Goal: Obtain resource: Obtain resource

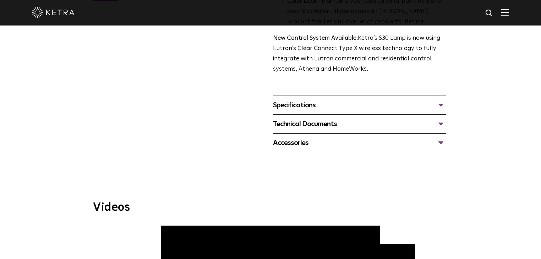
scroll to position [284, 0]
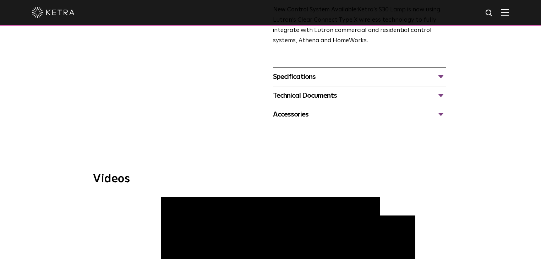
click at [297, 70] on div "Specifications DIMENSIONS Size 30 Long Neck LUMEN OUTPUTS 1100 HOUSING COLORS W…" at bounding box center [359, 76] width 173 height 19
click at [300, 75] on div "Specifications" at bounding box center [359, 76] width 173 height 11
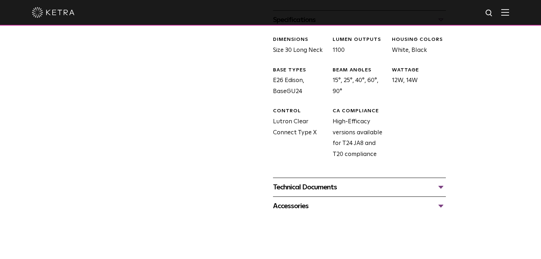
click at [312, 182] on div "Technical Documents" at bounding box center [359, 186] width 173 height 11
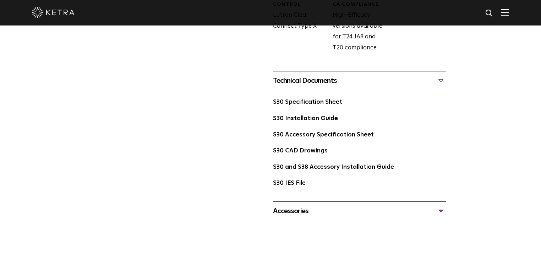
scroll to position [454, 0]
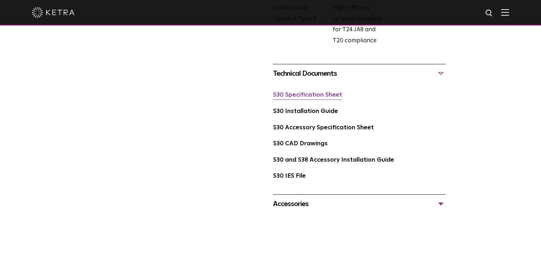
click at [312, 95] on link "S30 Specification Sheet" at bounding box center [307, 95] width 69 height 6
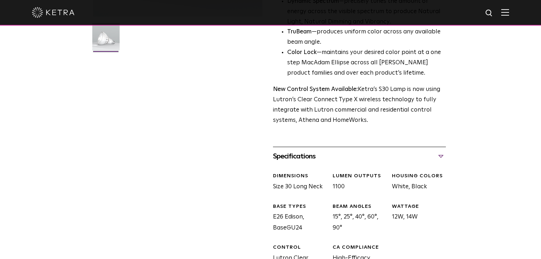
scroll to position [312, 0]
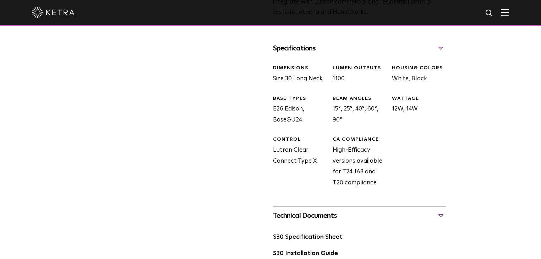
click at [506, 13] on img at bounding box center [505, 12] width 8 height 7
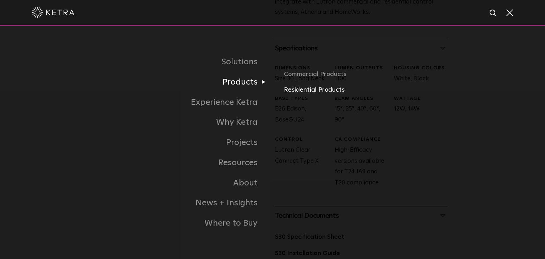
click at [297, 87] on link "Residential Products" at bounding box center [367, 90] width 166 height 10
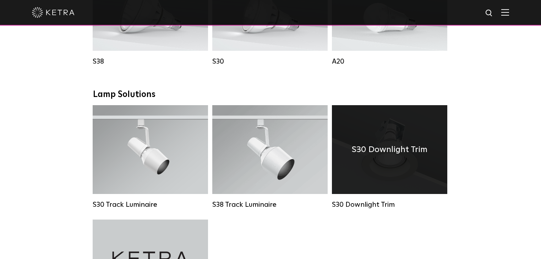
scroll to position [511, 0]
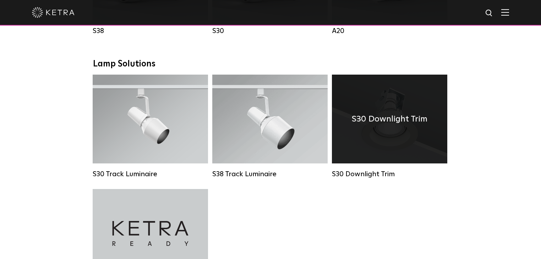
click at [362, 137] on div "S30 Downlight Trim" at bounding box center [389, 119] width 115 height 89
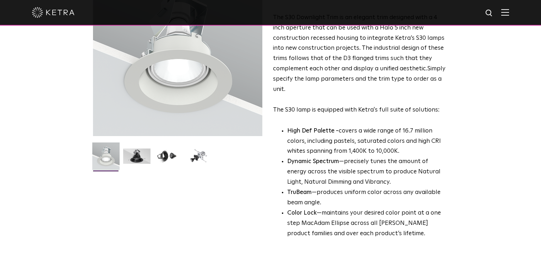
scroll to position [199, 0]
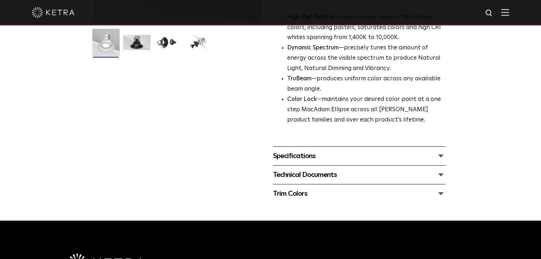
click at [301, 159] on div "Specifications" at bounding box center [359, 155] width 173 height 11
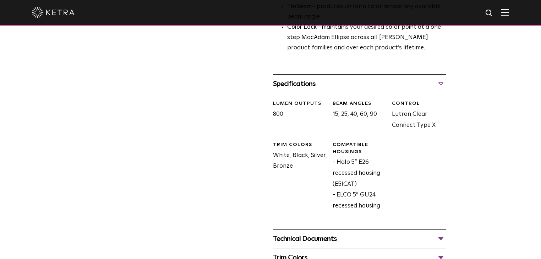
scroll to position [284, 0]
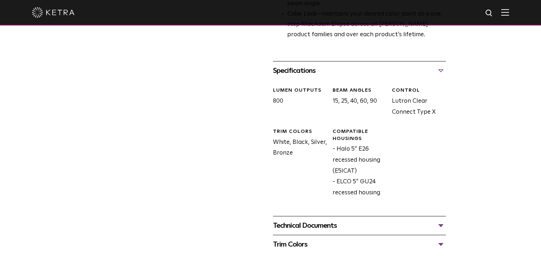
click at [304, 221] on div "Technical Documents" at bounding box center [359, 225] width 173 height 11
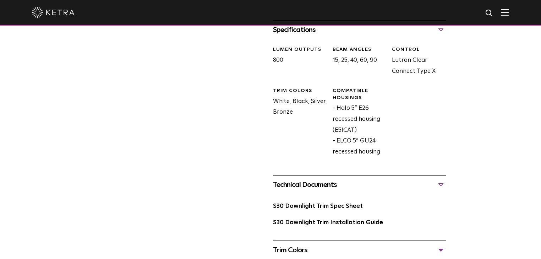
scroll to position [426, 0]
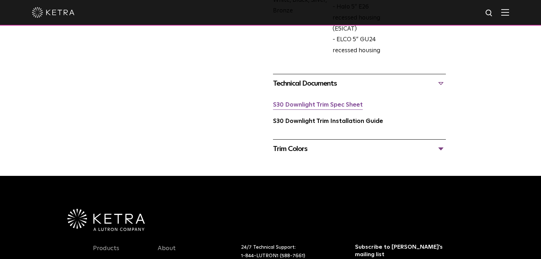
click at [321, 106] on link "S30 Downlight Trim Spec Sheet" at bounding box center [318, 105] width 90 height 6
